Goal: Find specific page/section: Find specific page/section

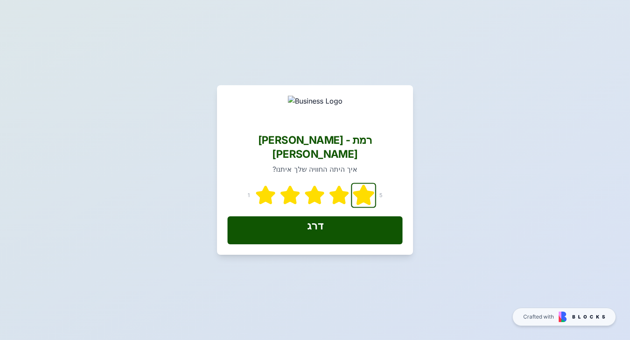
click at [364, 190] on icon at bounding box center [363, 195] width 19 height 18
click at [328, 226] on button "דרג google" at bounding box center [314, 231] width 175 height 28
